Goal: Find specific page/section

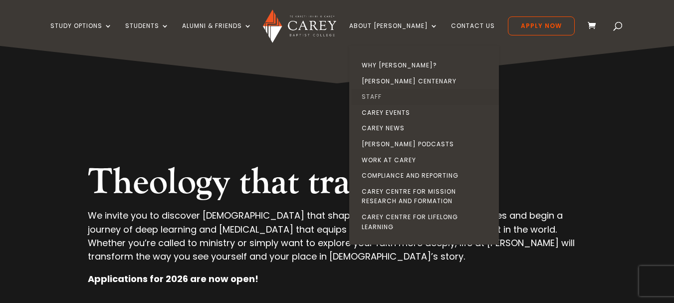
click at [394, 95] on link "Staff" at bounding box center [427, 97] width 150 height 16
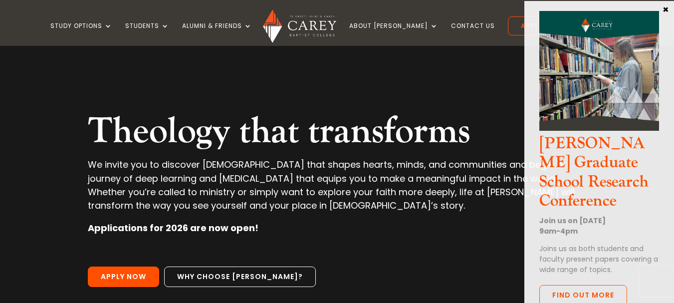
scroll to position [89, 0]
